Goal: Transaction & Acquisition: Purchase product/service

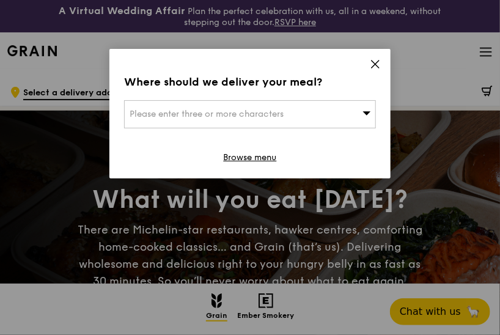
click at [378, 65] on icon at bounding box center [375, 64] width 11 height 11
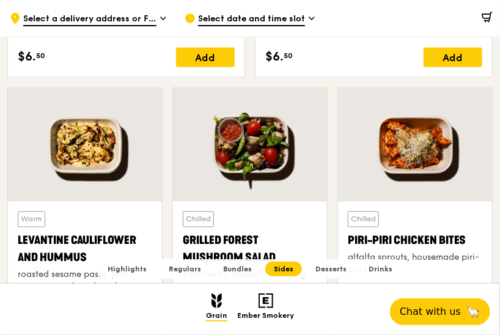
scroll to position [3300, 0]
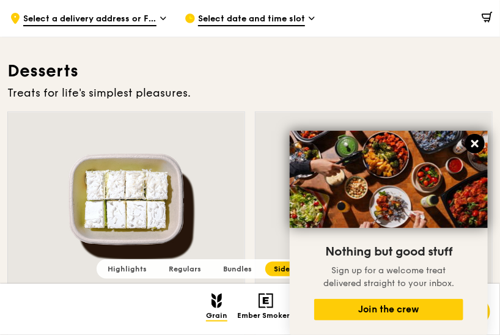
click at [474, 149] on icon at bounding box center [474, 143] width 11 height 11
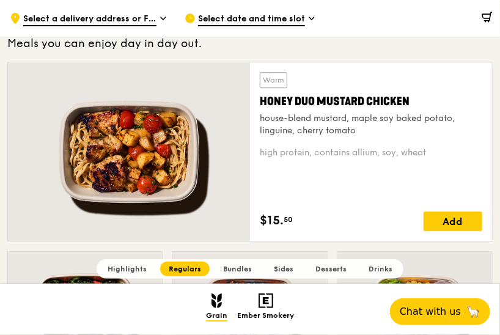
scroll to position [856, 0]
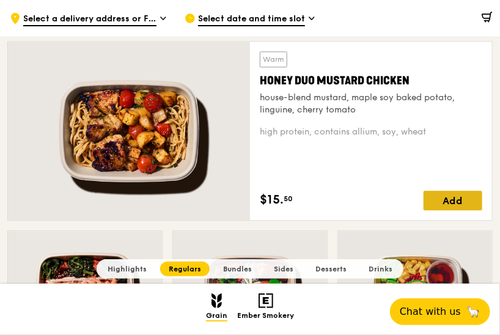
click at [467, 194] on div "Add" at bounding box center [453, 201] width 59 height 20
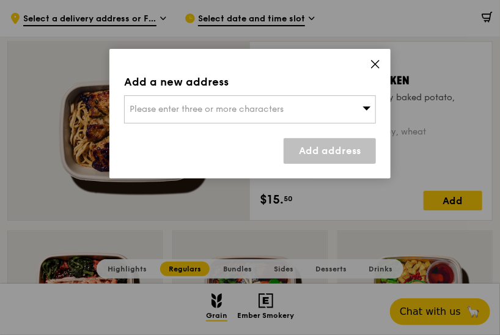
drag, startPoint x: 375, startPoint y: 67, endPoint x: 364, endPoint y: 73, distance: 12.6
click at [368, 71] on div "Add a new address Please enter three or more characters Add address" at bounding box center [249, 114] width 281 height 130
click at [370, 114] on span at bounding box center [366, 109] width 9 height 12
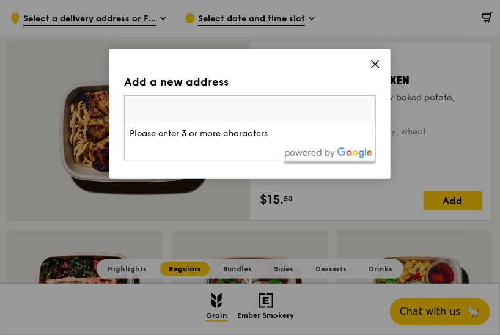
click at [373, 59] on icon at bounding box center [375, 64] width 11 height 11
